Goal: Information Seeking & Learning: Learn about a topic

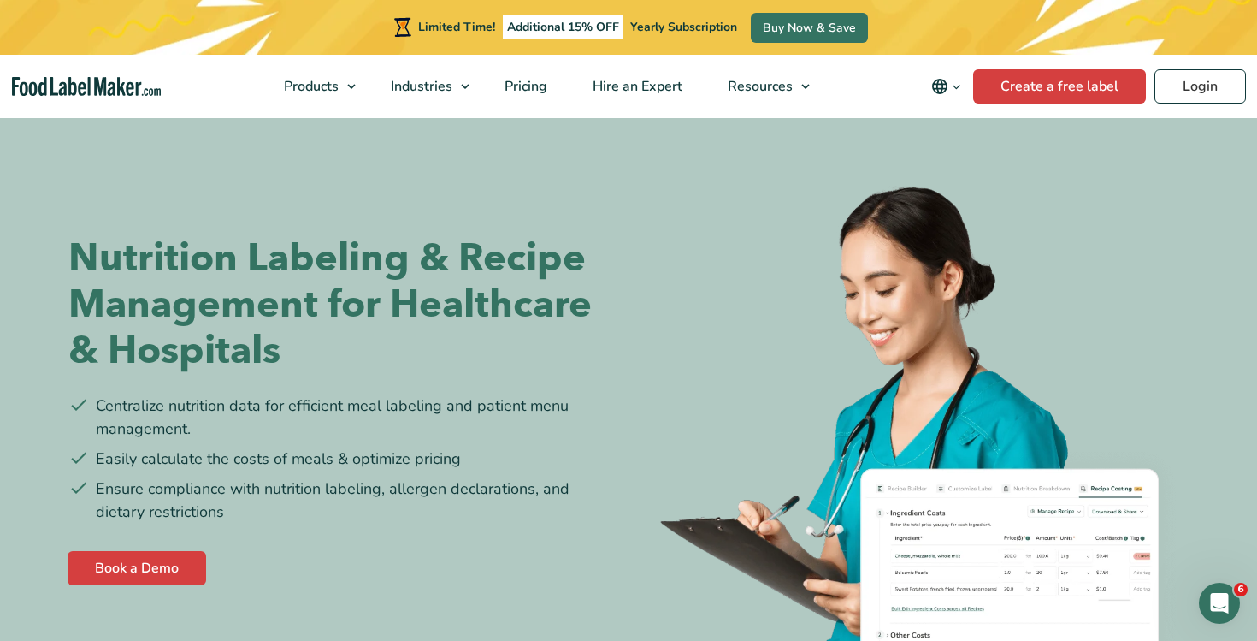
click at [115, 80] on img "Food Label Maker homepage" at bounding box center [86, 87] width 149 height 20
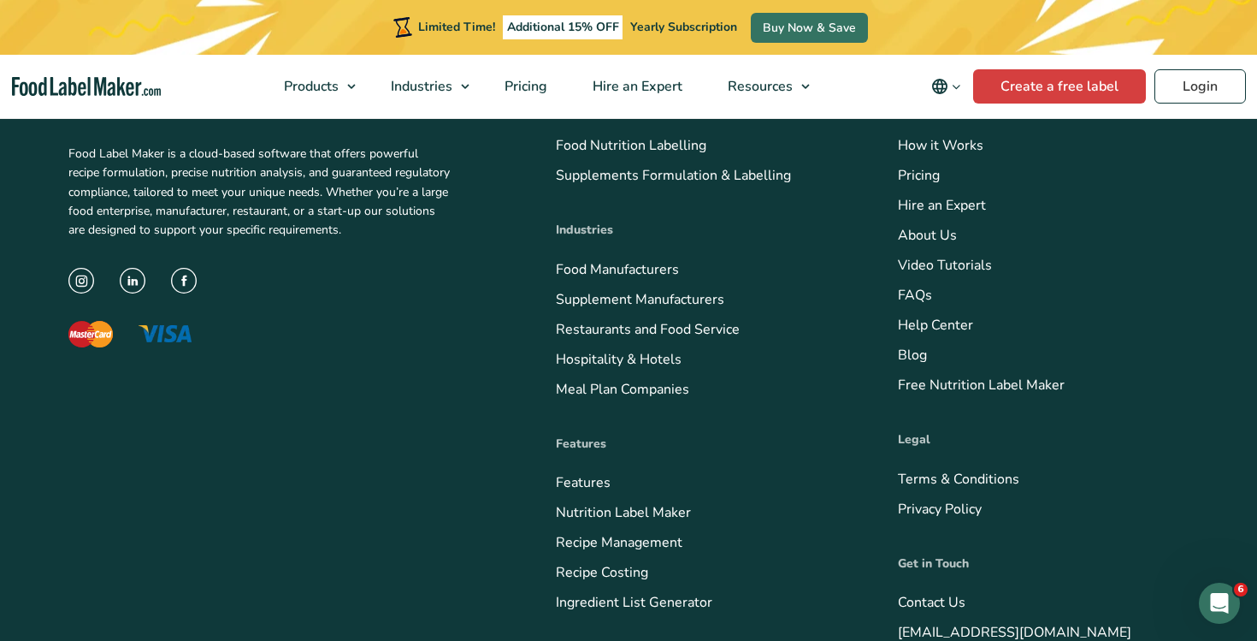
scroll to position [6365, 0]
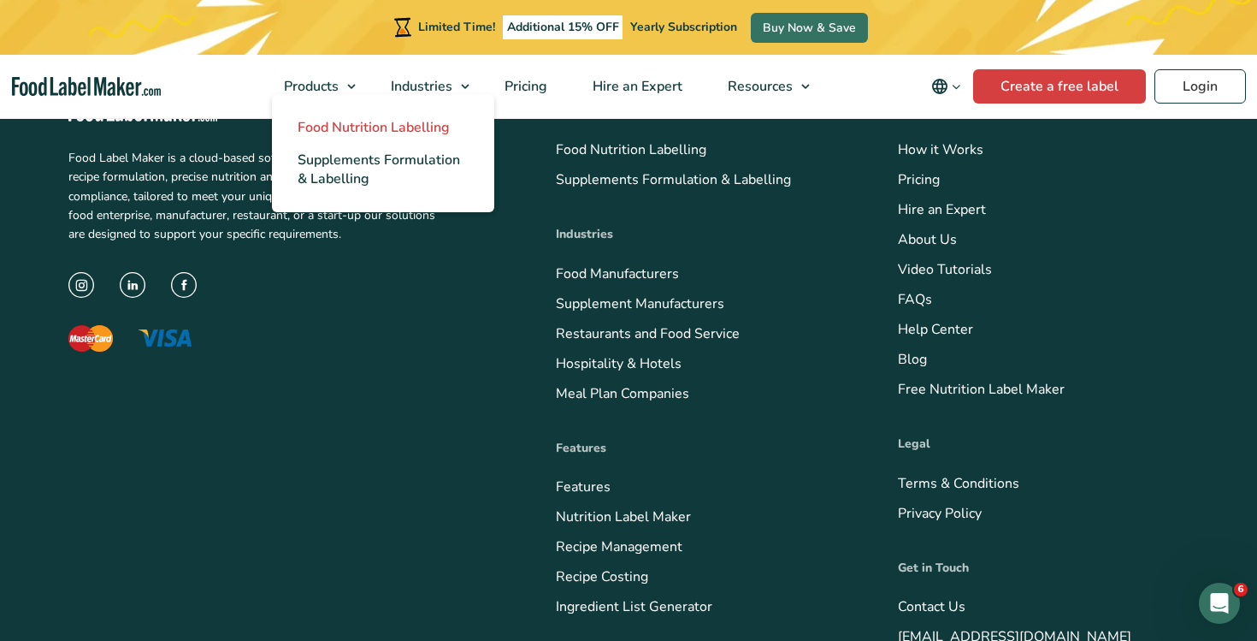
click at [352, 128] on span "Food Nutrition Labelling" at bounding box center [374, 127] width 152 height 19
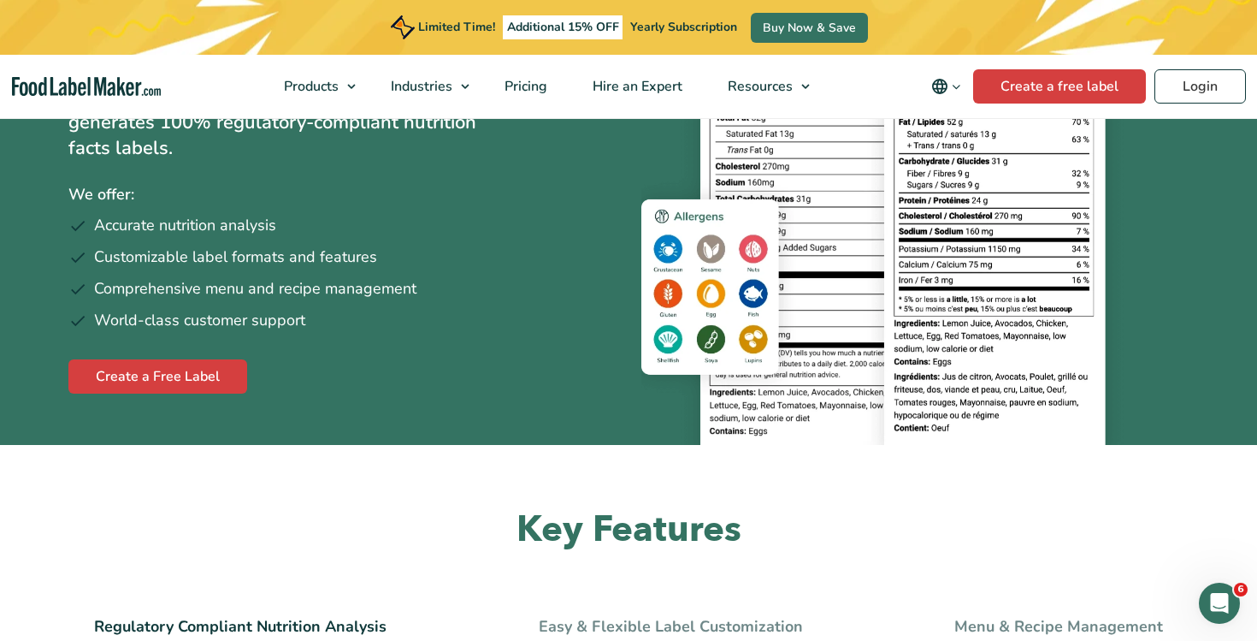
scroll to position [133, 0]
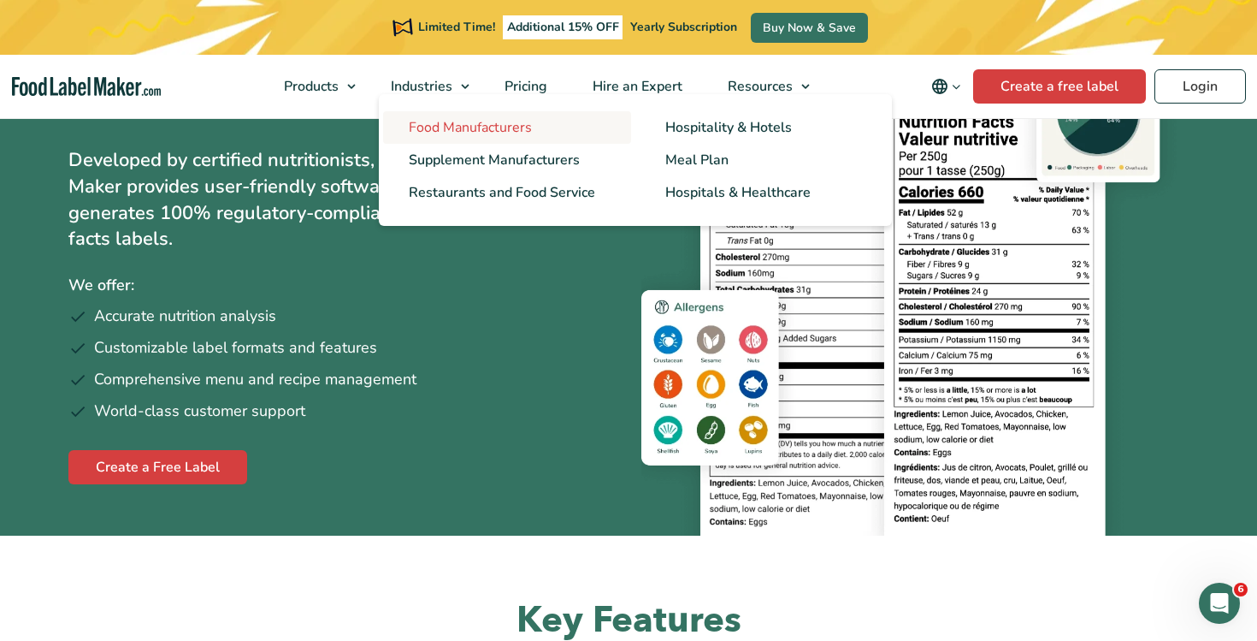
click at [467, 118] on span "Food Manufacturers" at bounding box center [470, 127] width 123 height 19
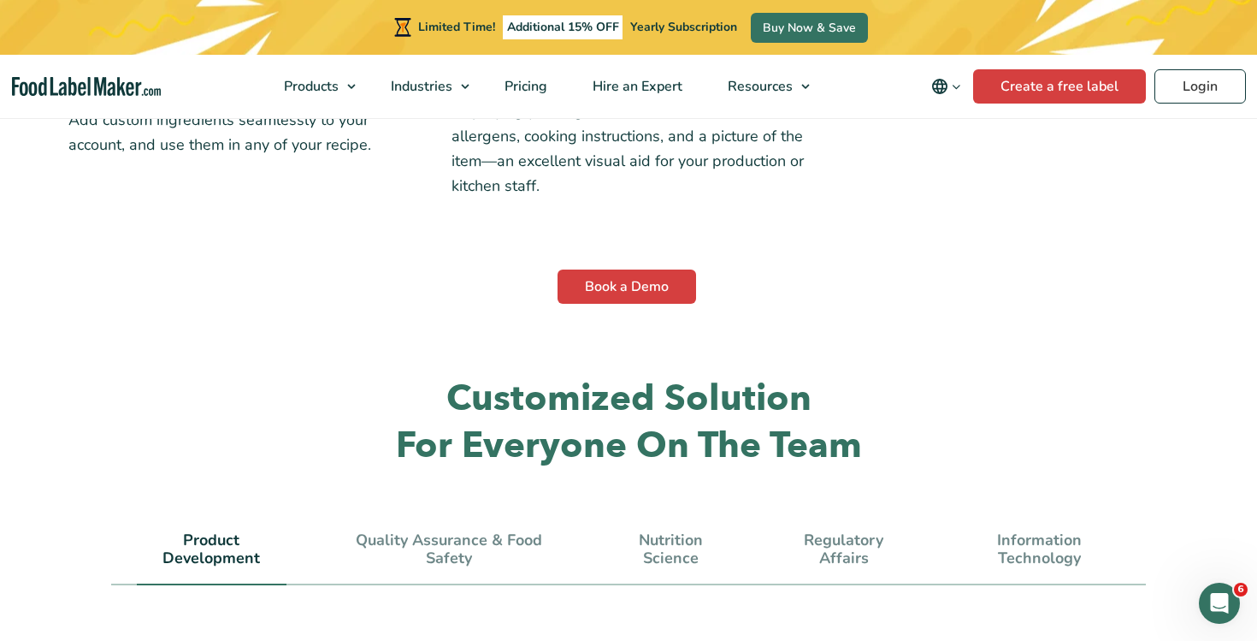
scroll to position [4635, 0]
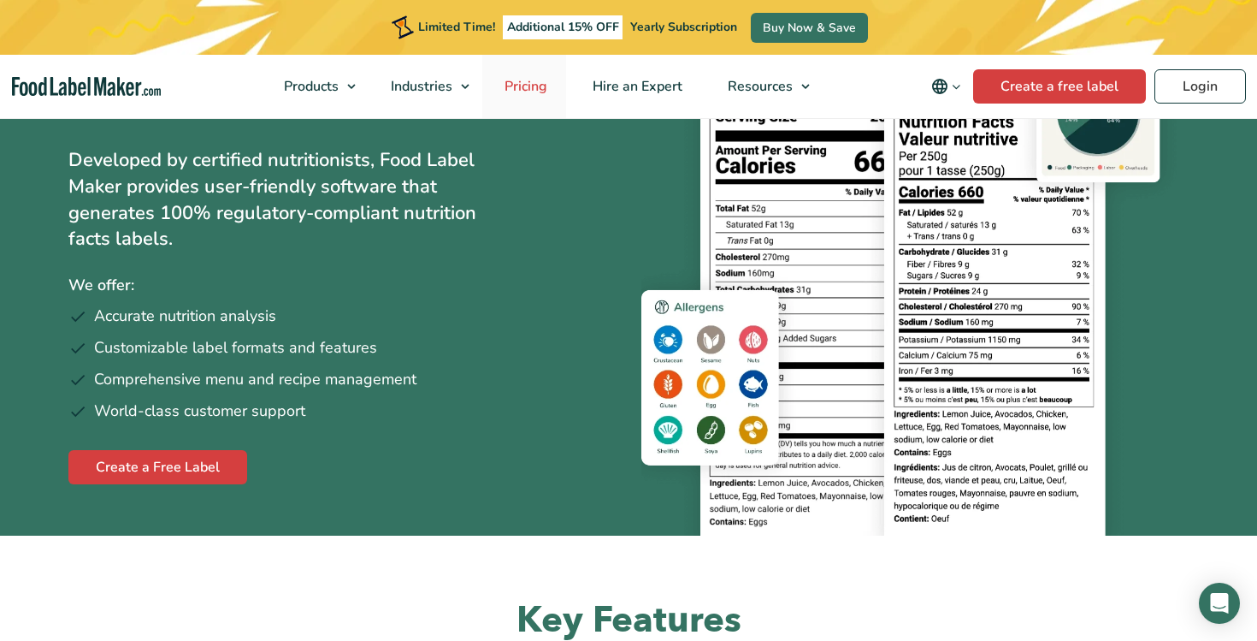
click at [533, 82] on span "Pricing" at bounding box center [525, 86] width 50 height 19
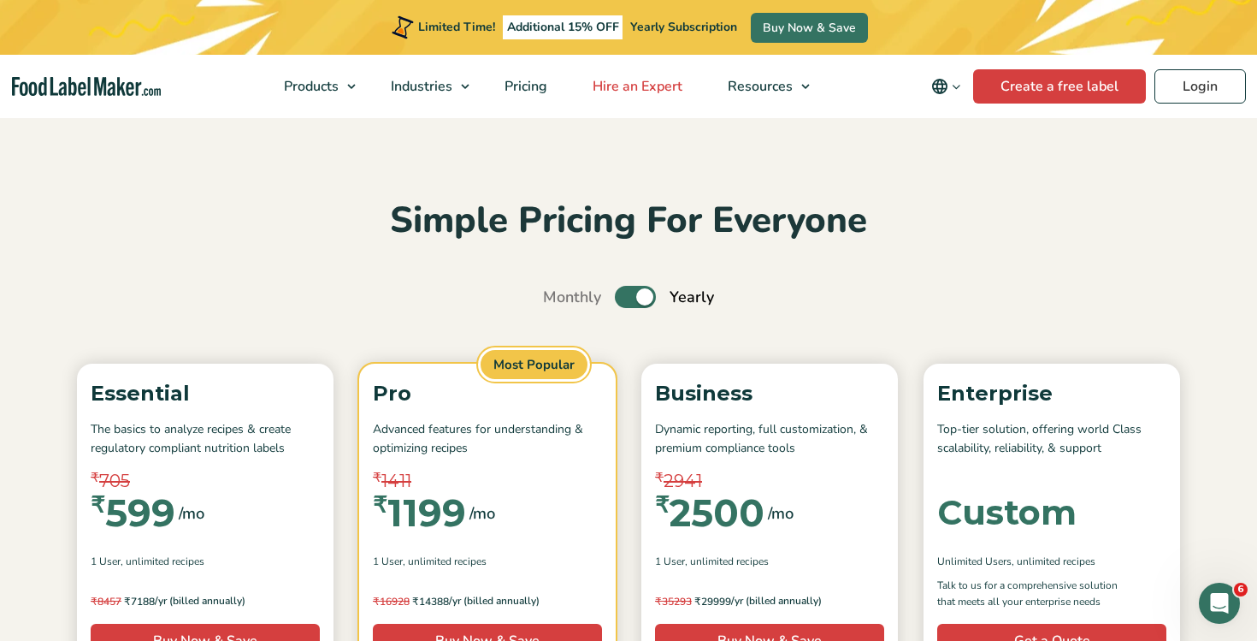
click at [649, 96] on link "Hire an Expert" at bounding box center [636, 86] width 131 height 63
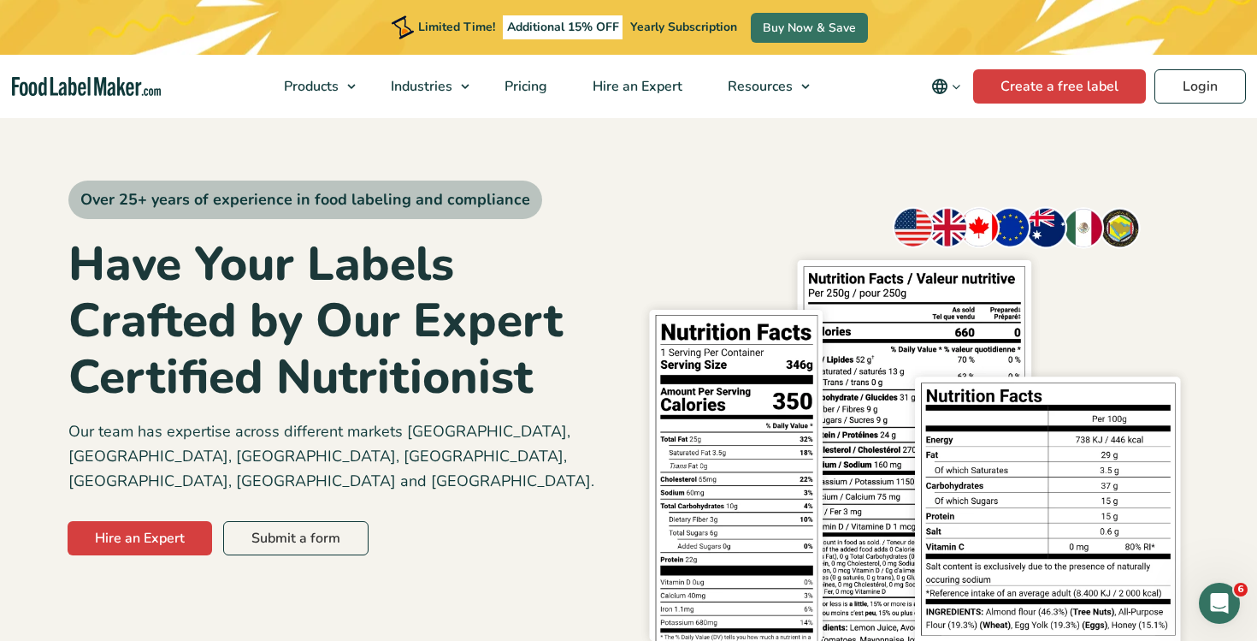
click at [92, 98] on nav "Products Food Nutrition Labelling Supplements Formulation & Labelling Industrie…" at bounding box center [628, 86] width 1257 height 63
click at [114, 85] on img "Food Label Maker homepage" at bounding box center [86, 87] width 149 height 20
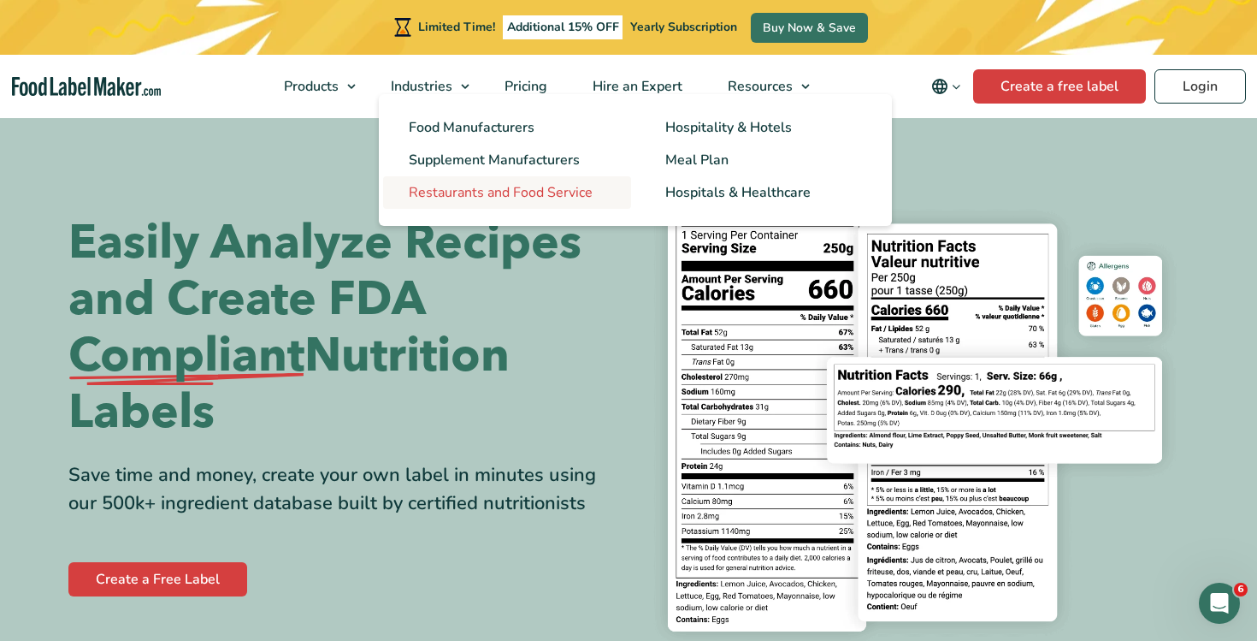
click at [524, 184] on span "Restaurants and Food Service" at bounding box center [501, 192] width 184 height 19
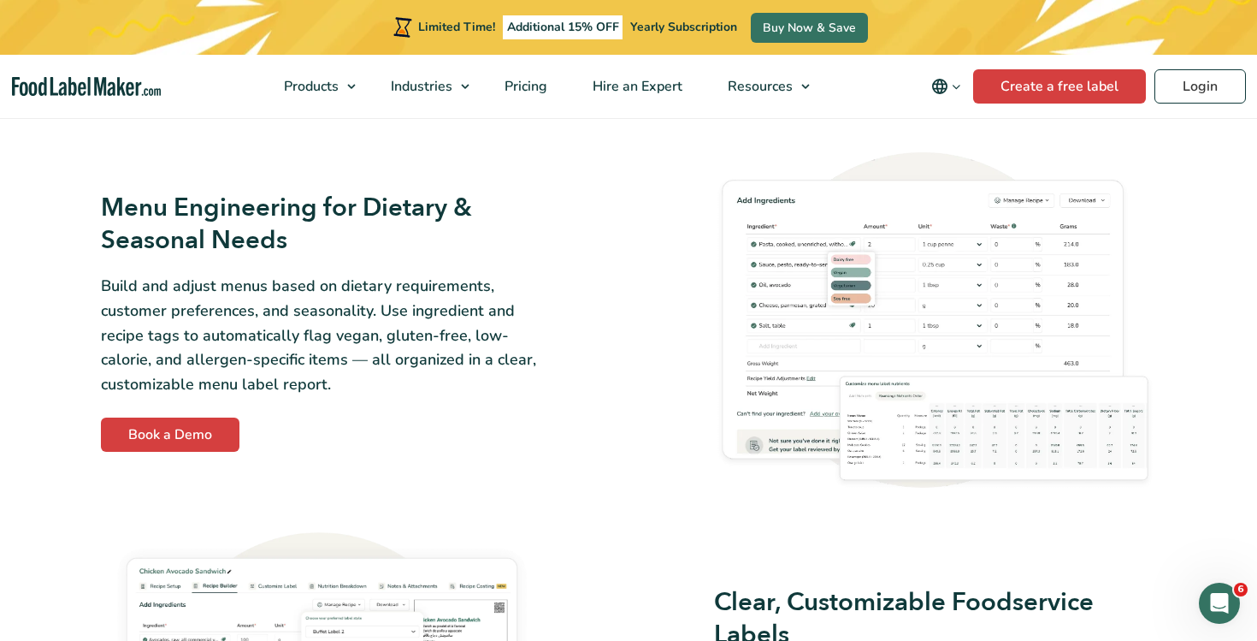
scroll to position [2576, 0]
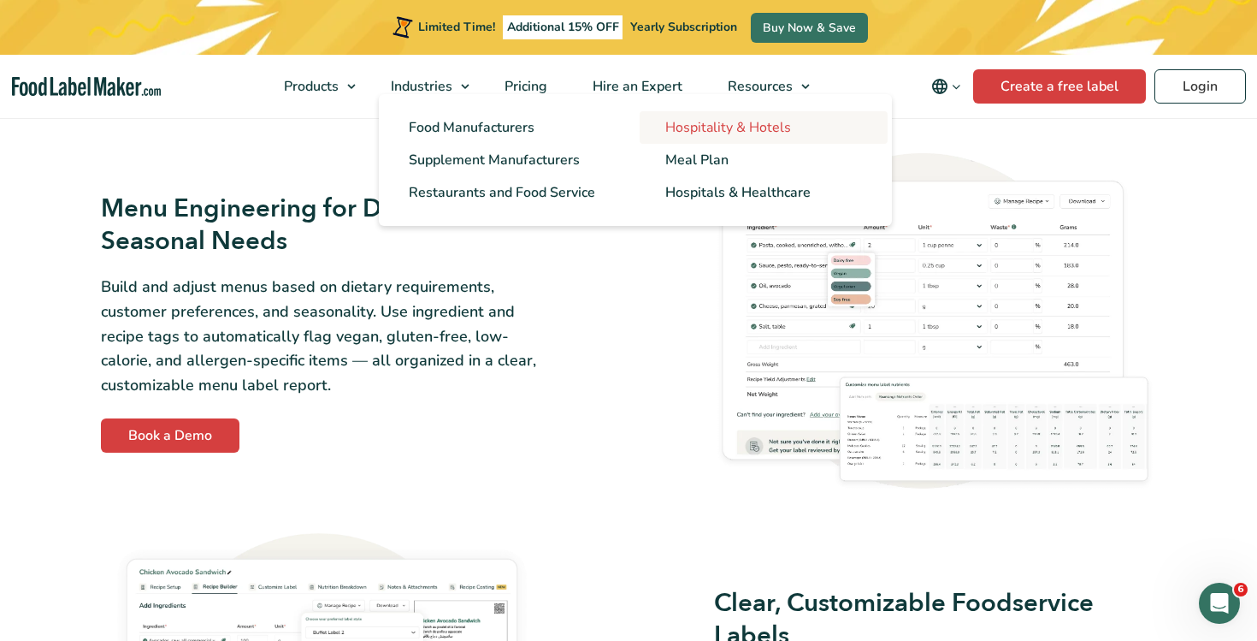
click at [693, 120] on span "Hospitality & Hotels" at bounding box center [728, 127] width 126 height 19
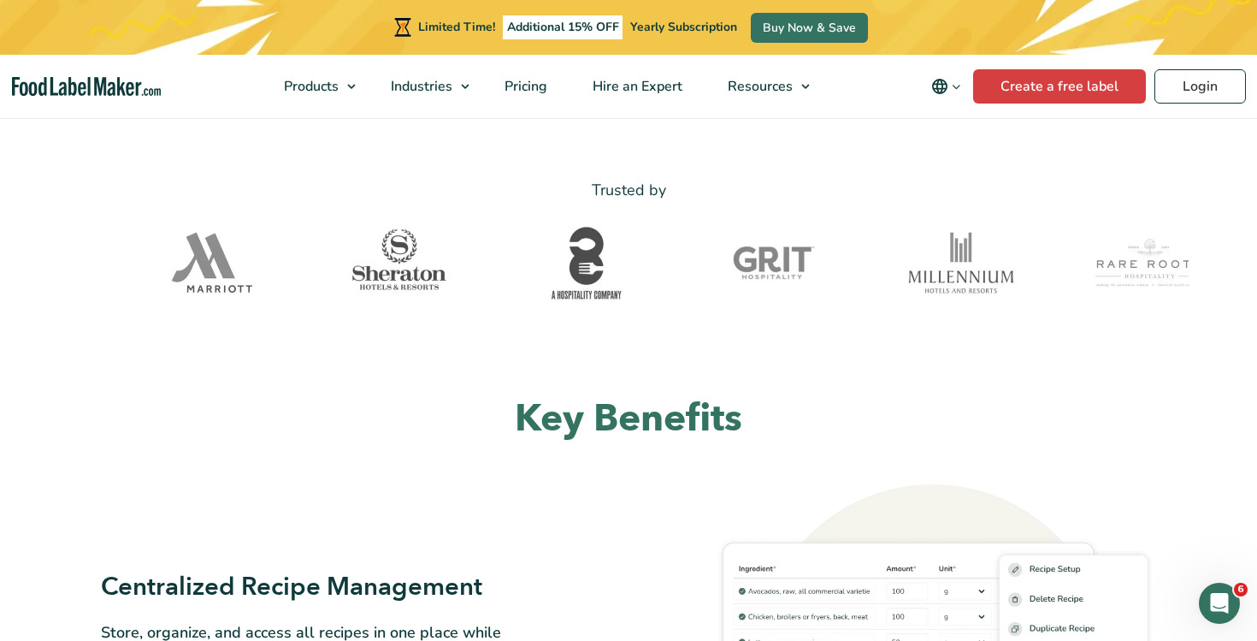
scroll to position [571, 0]
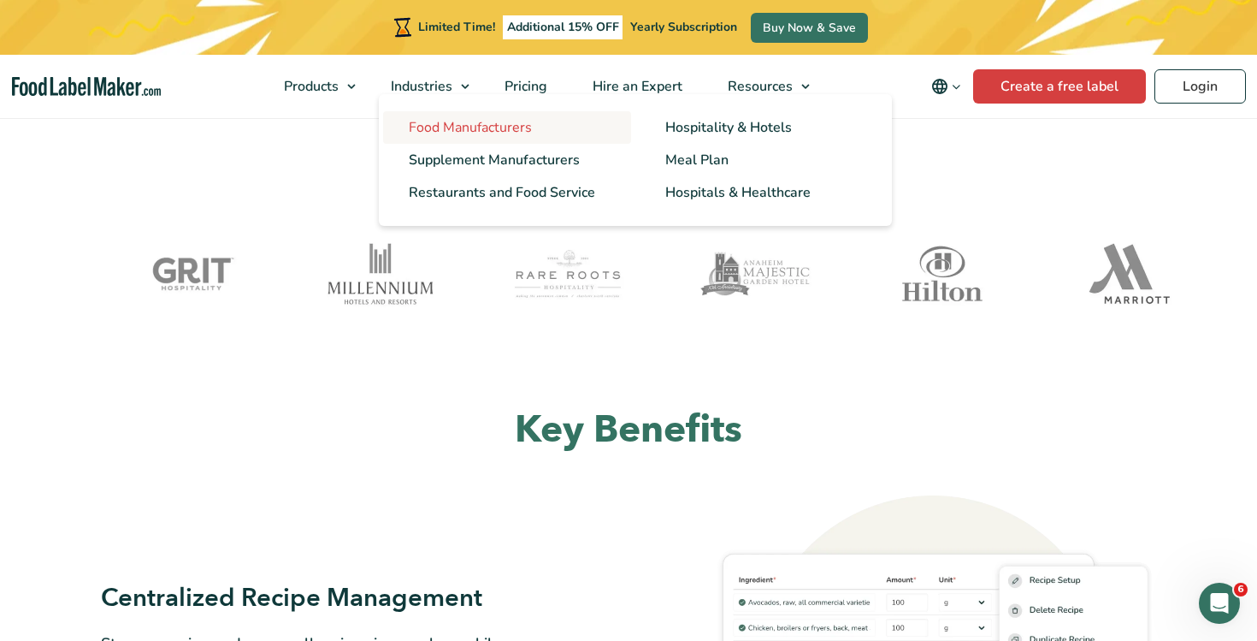
click at [460, 127] on span "Food Manufacturers" at bounding box center [470, 127] width 123 height 19
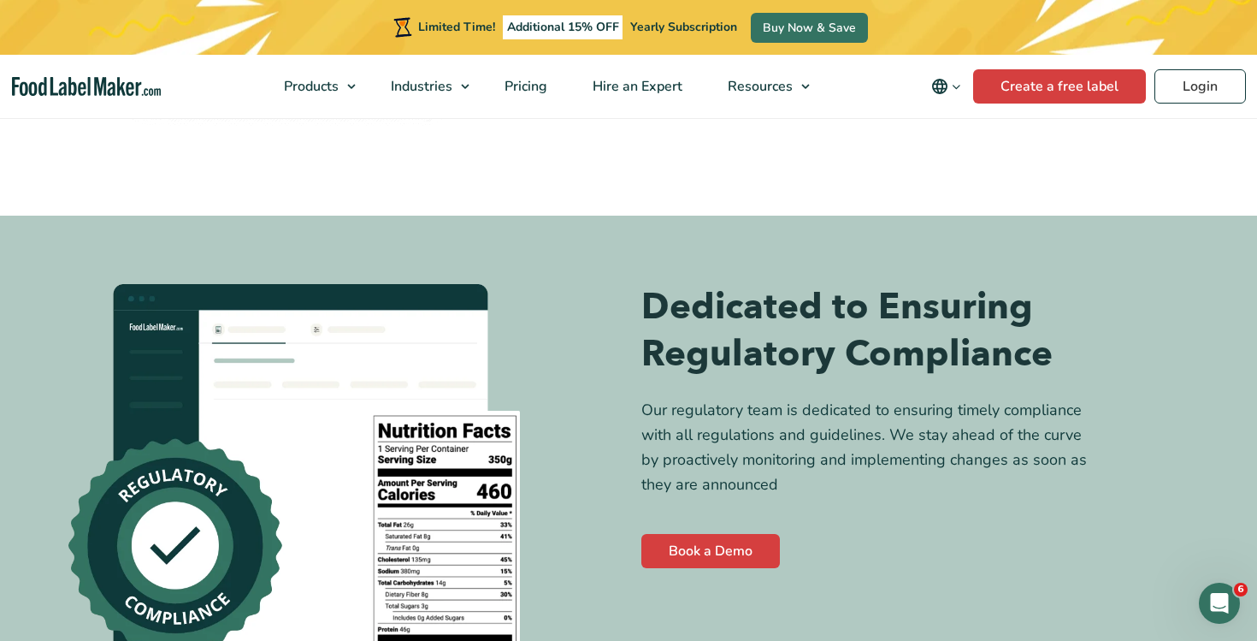
click at [145, 86] on img "Food Label Maker homepage" at bounding box center [86, 87] width 149 height 20
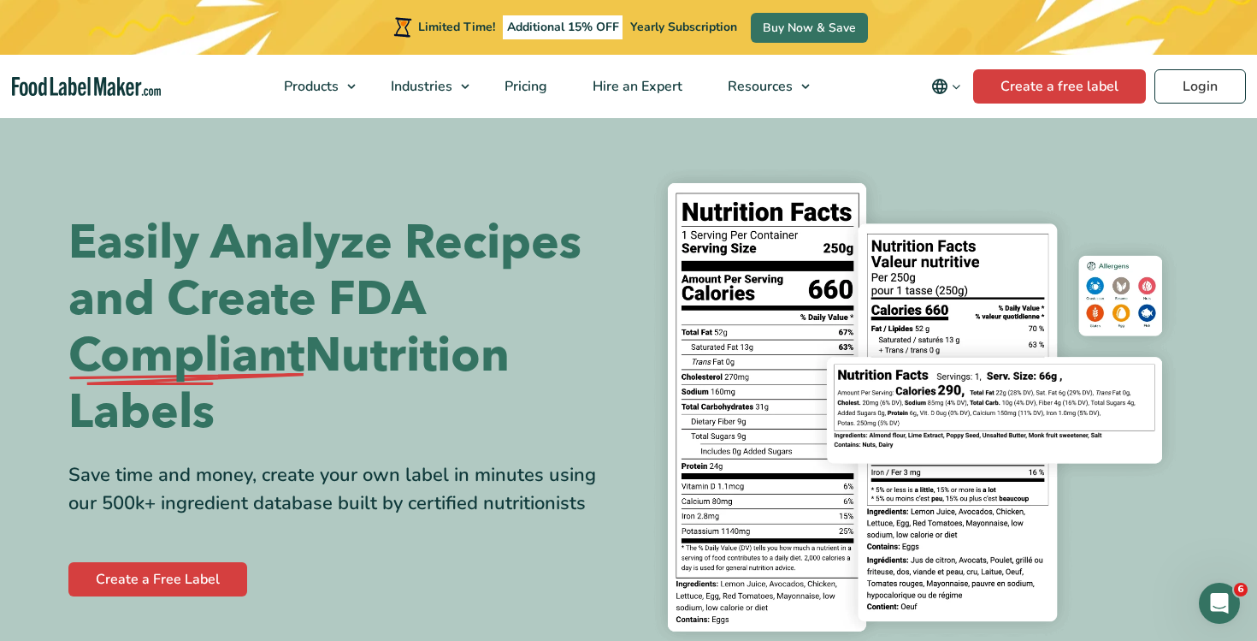
click at [1159, 615] on img at bounding box center [915, 407] width 547 height 501
click at [520, 92] on span "Pricing" at bounding box center [525, 86] width 50 height 19
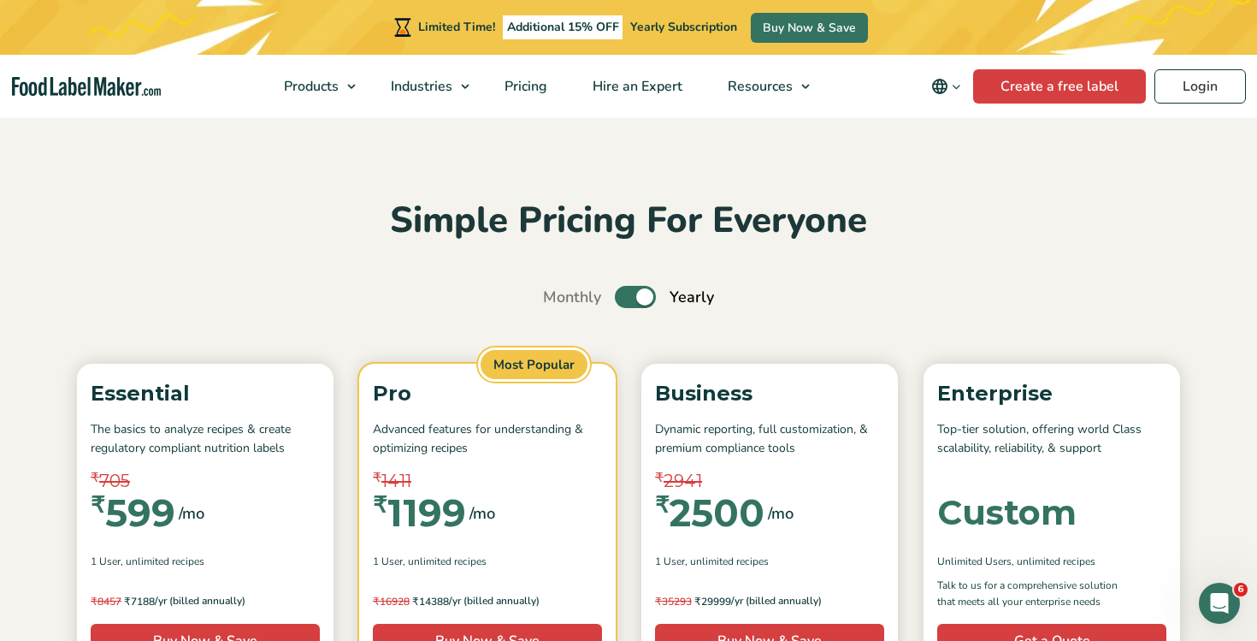
click at [72, 88] on img "Food Label Maker homepage" at bounding box center [86, 87] width 149 height 20
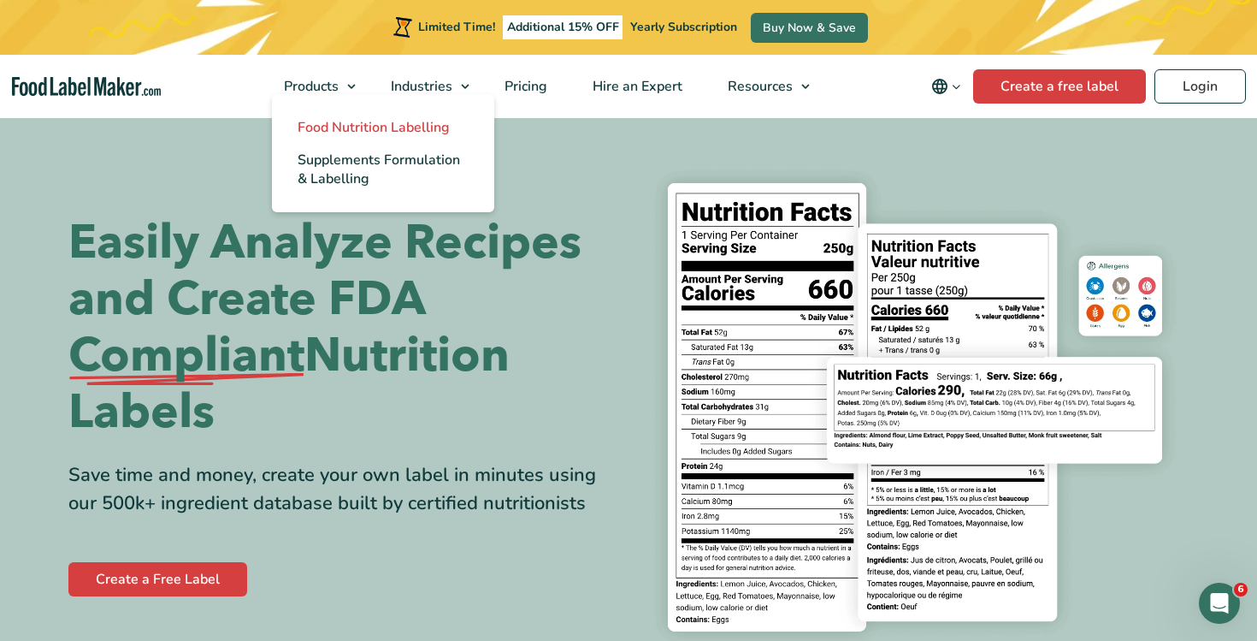
click at [352, 138] on link "Food Nutrition Labelling" at bounding box center [383, 127] width 222 height 33
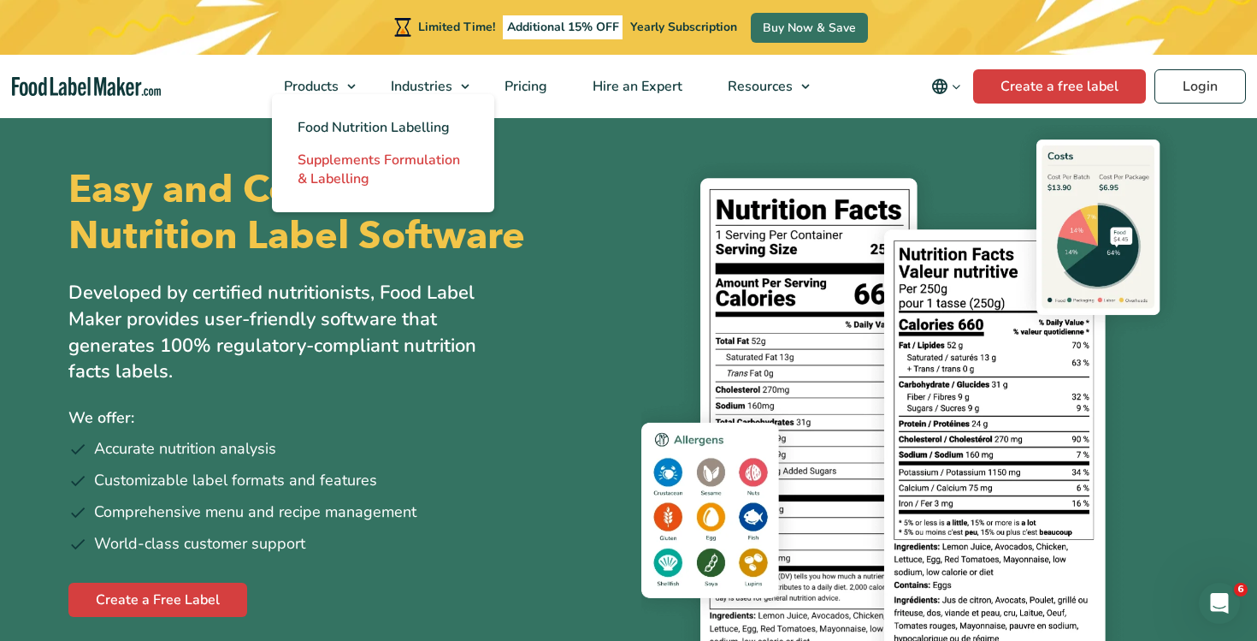
click at [377, 180] on link "Supplements Formulation & Labelling" at bounding box center [383, 169] width 222 height 51
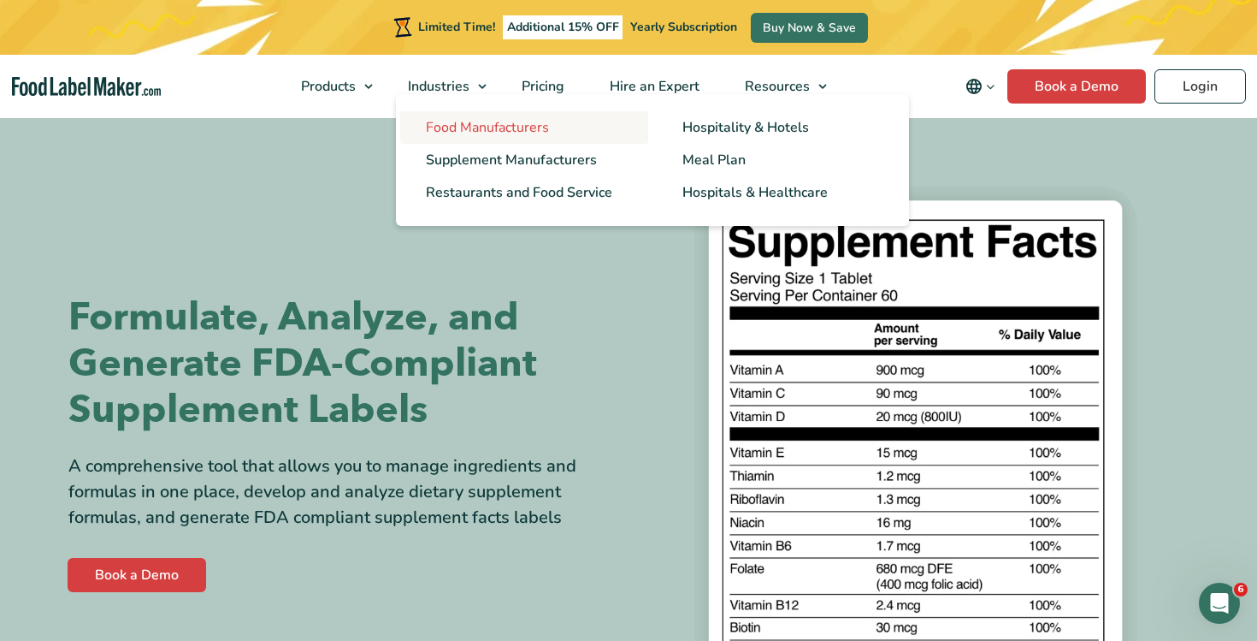
click at [459, 113] on link "Food Manufacturers" at bounding box center [524, 127] width 248 height 33
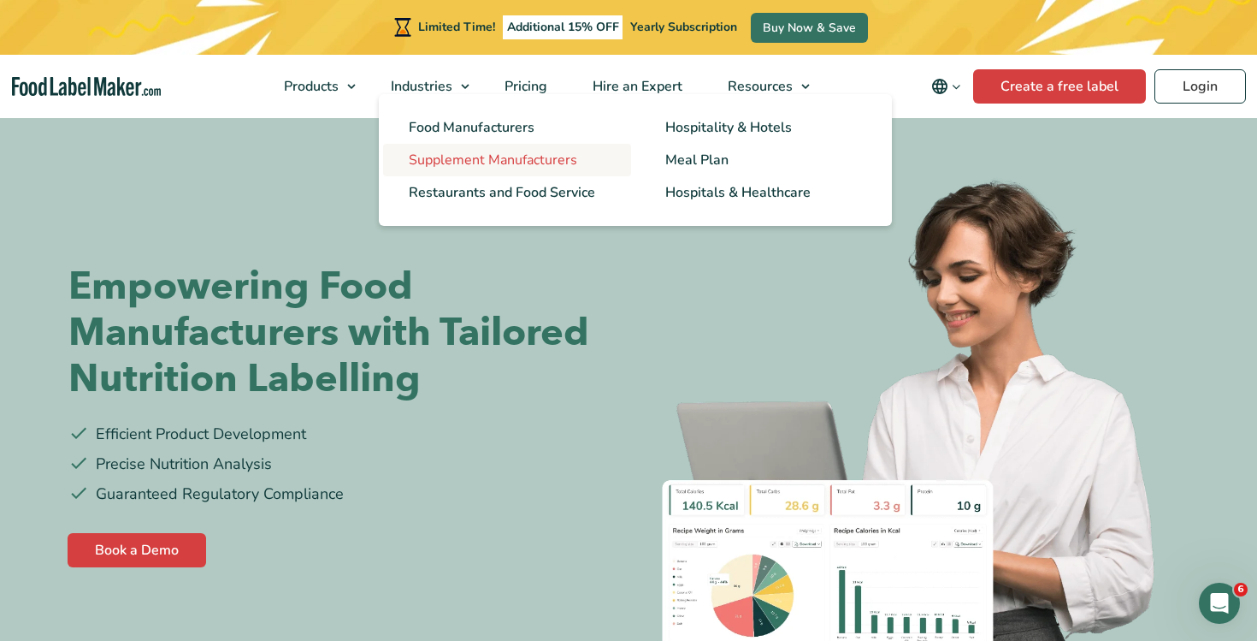
click at [547, 152] on span "Supplement Manufacturers" at bounding box center [493, 160] width 169 height 19
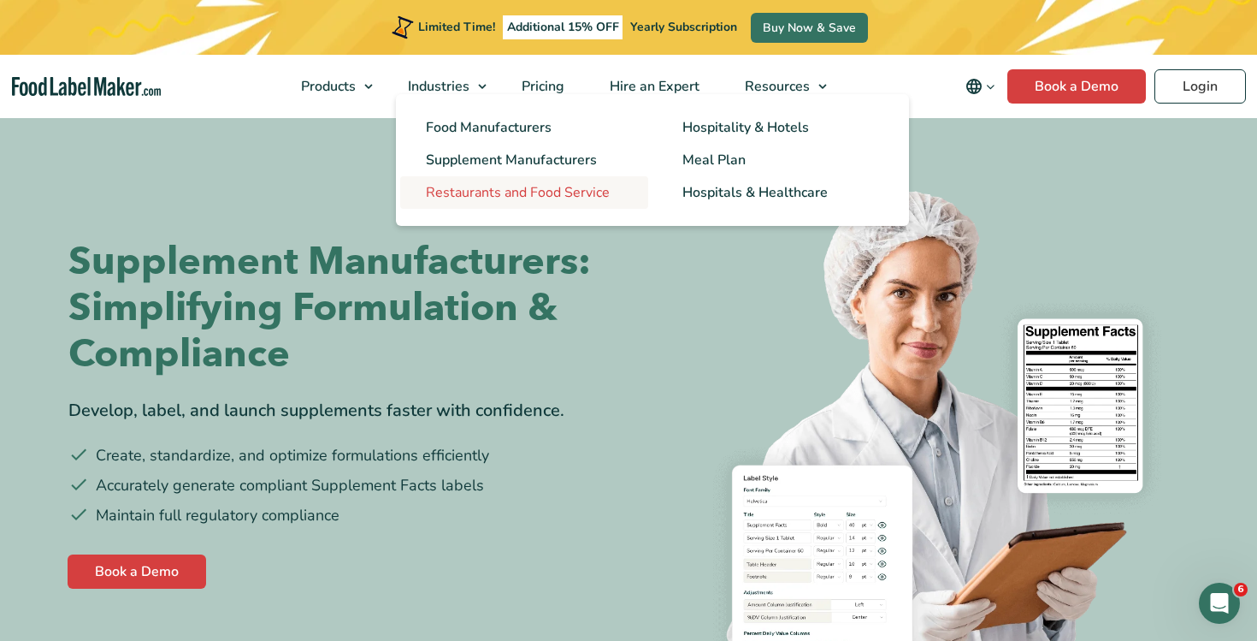
click at [471, 188] on span "Restaurants and Food Service" at bounding box center [518, 192] width 184 height 19
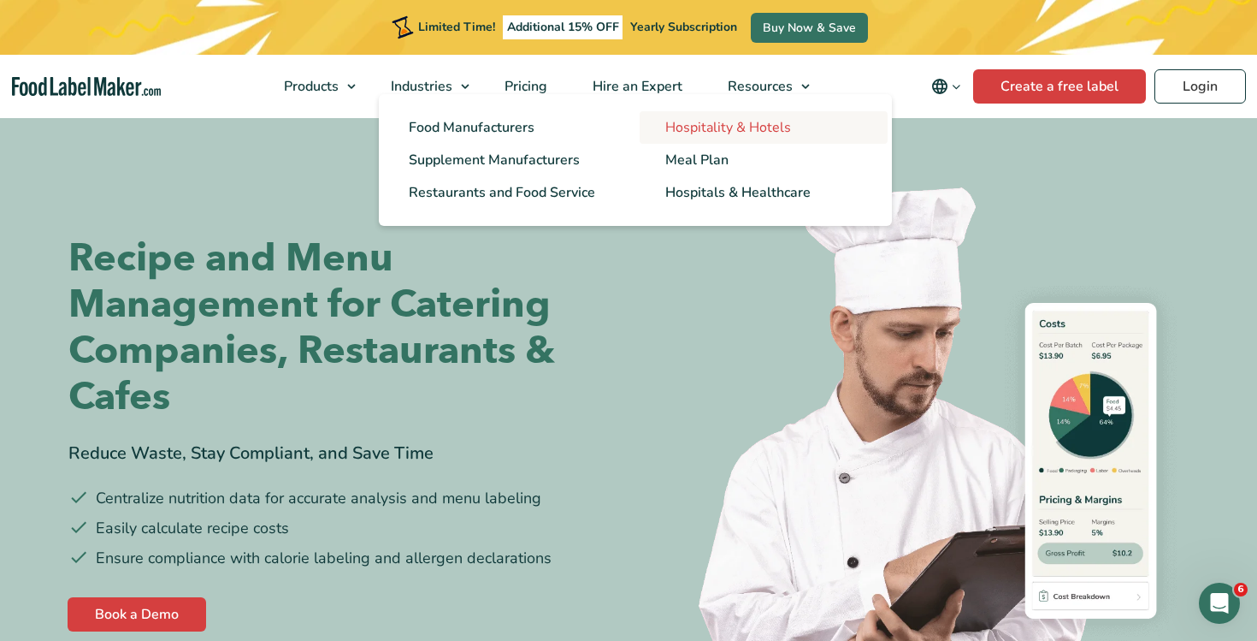
click at [694, 123] on span "Hospitality & Hotels" at bounding box center [728, 127] width 126 height 19
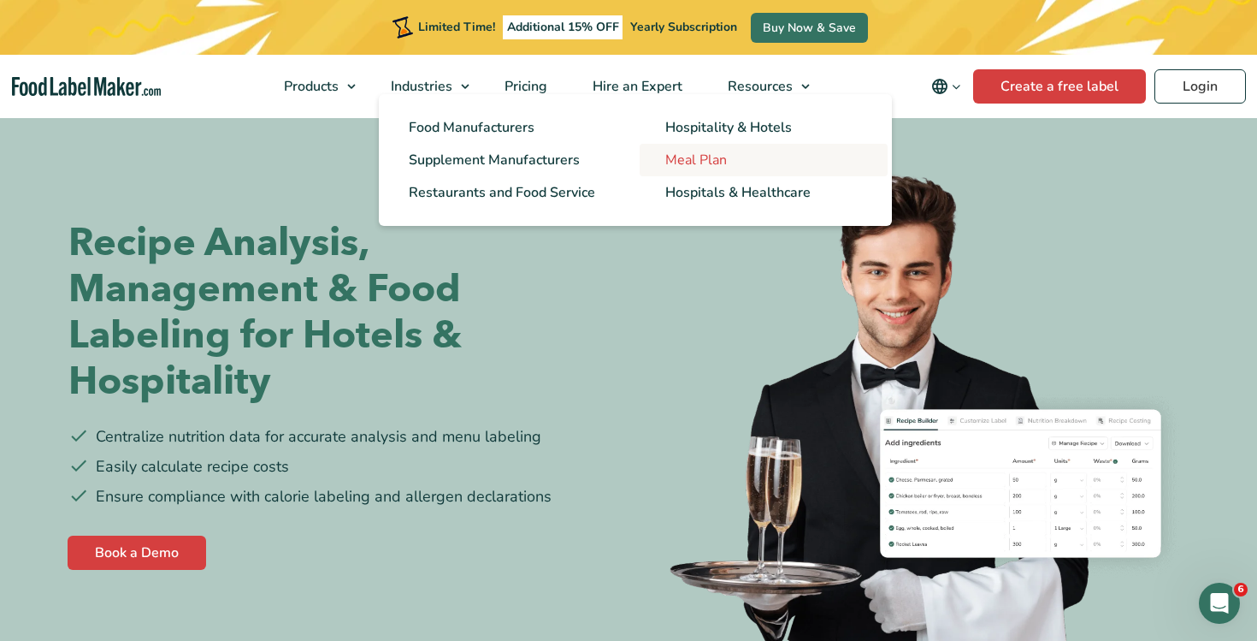
click at [742, 145] on link "Meal Plan" at bounding box center [764, 160] width 248 height 33
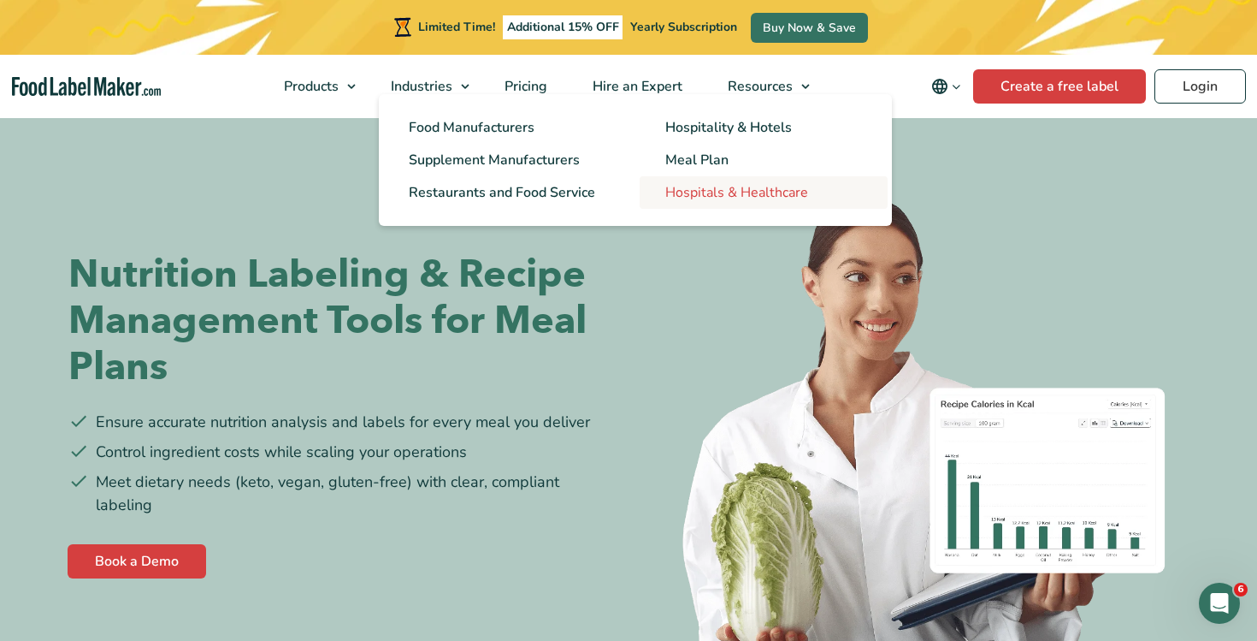
click at [757, 193] on span "Hospitals & Healthcare" at bounding box center [736, 192] width 143 height 19
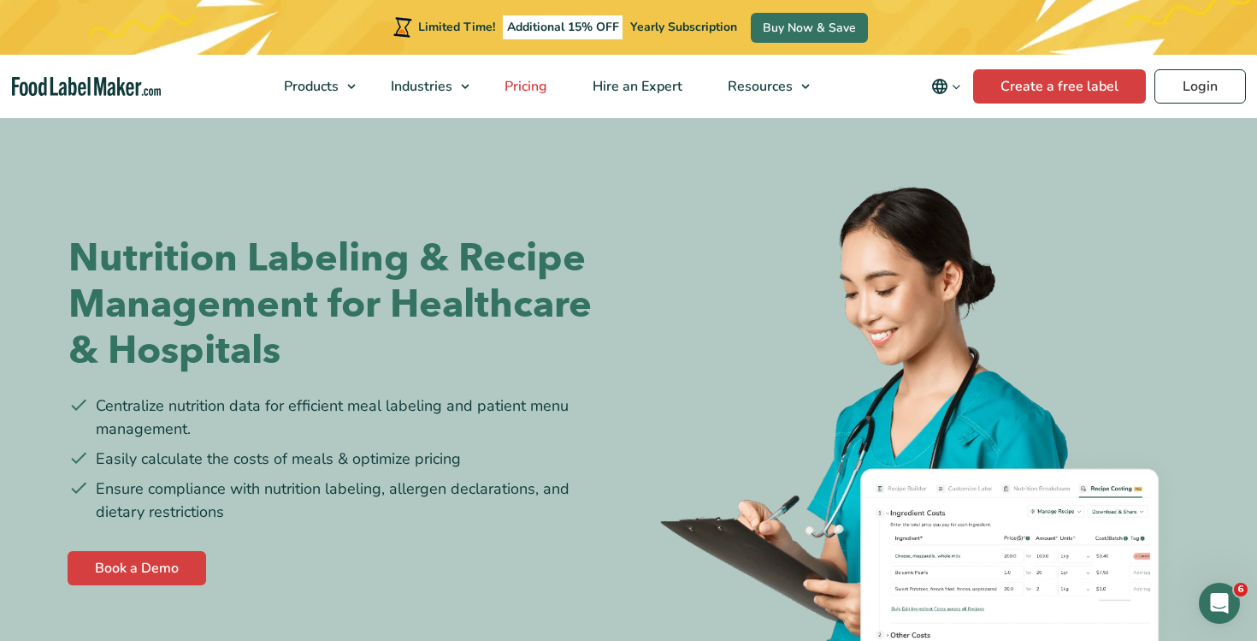
click at [532, 84] on span "Pricing" at bounding box center [525, 86] width 50 height 19
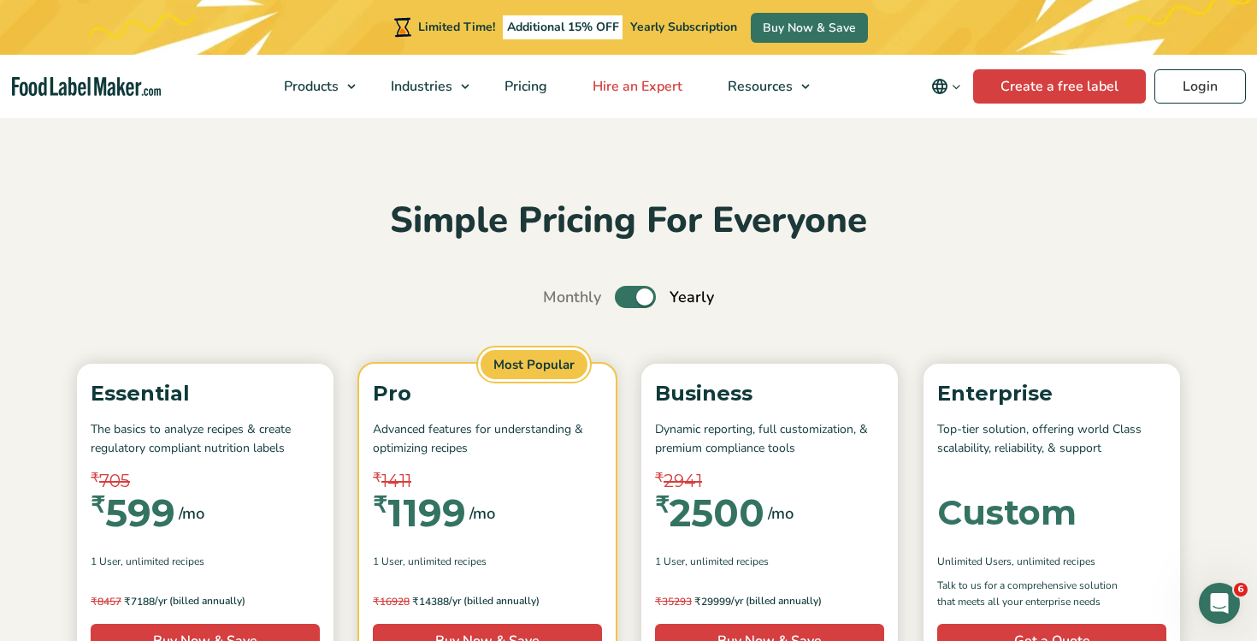
click at [667, 86] on span "Hire an Expert" at bounding box center [636, 86] width 97 height 19
